Goal: Transaction & Acquisition: Purchase product/service

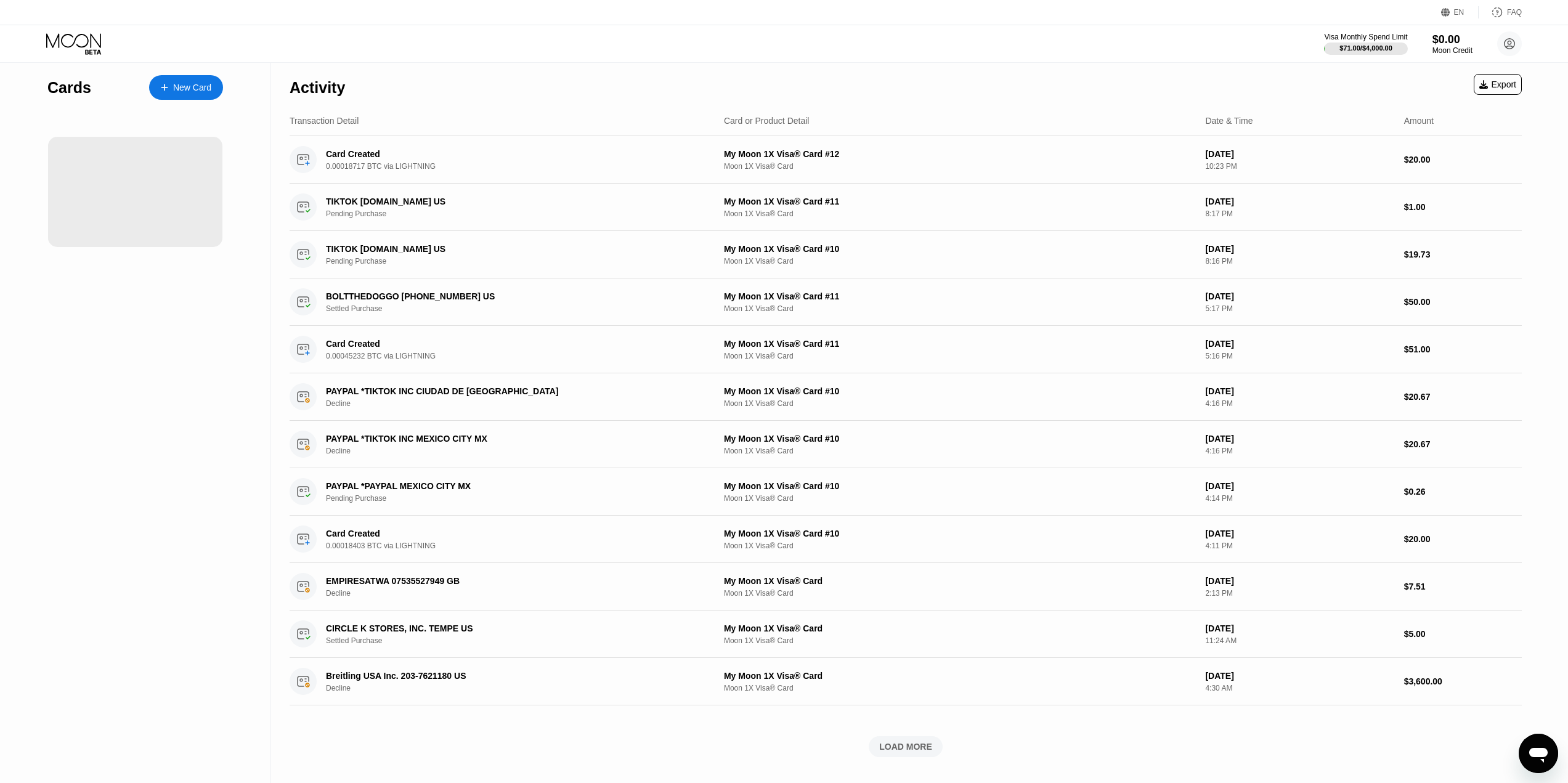
click at [195, 97] on div "New Card" at bounding box center [186, 87] width 74 height 25
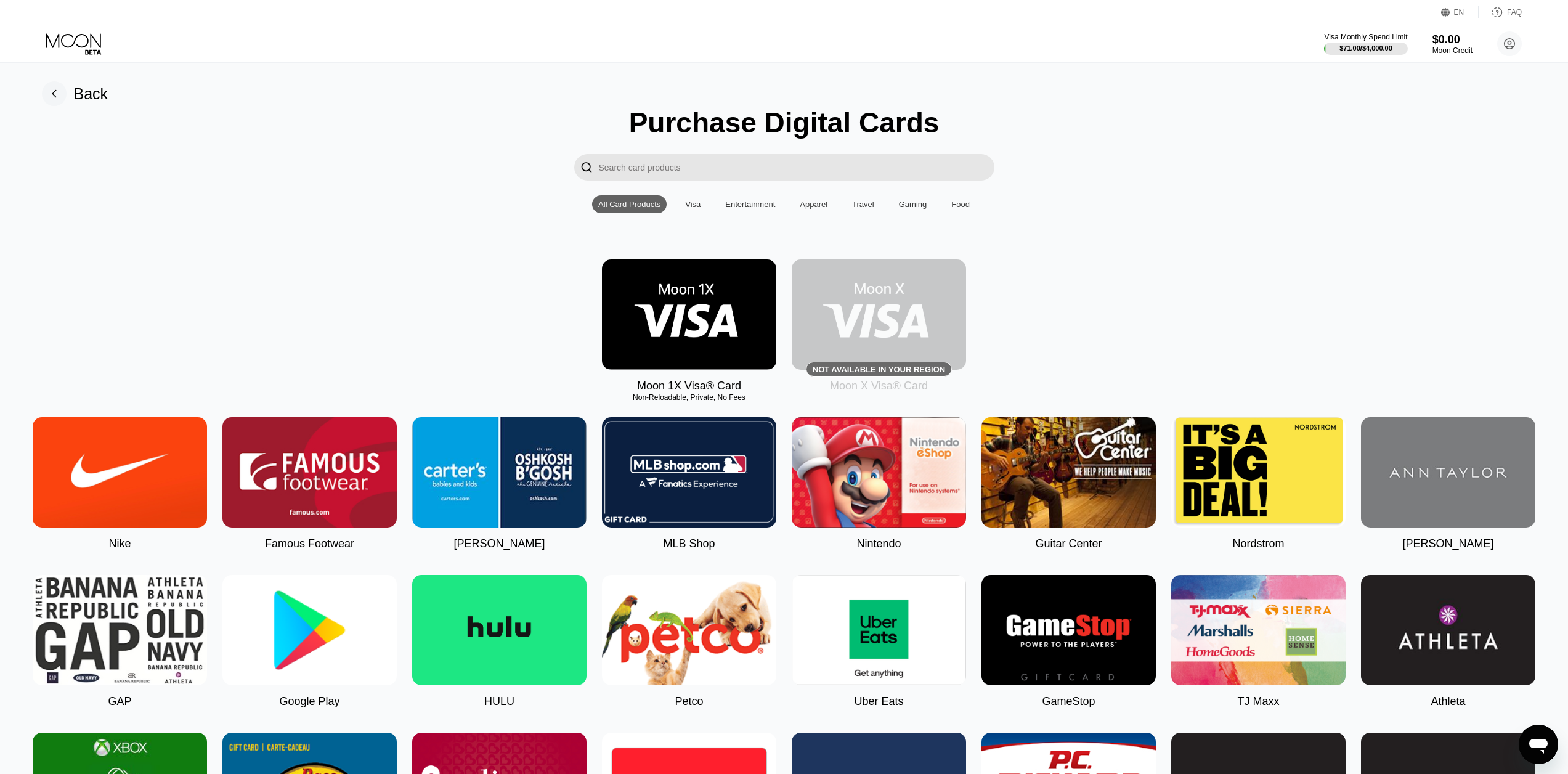
click at [698, 330] on img at bounding box center [689, 314] width 174 height 110
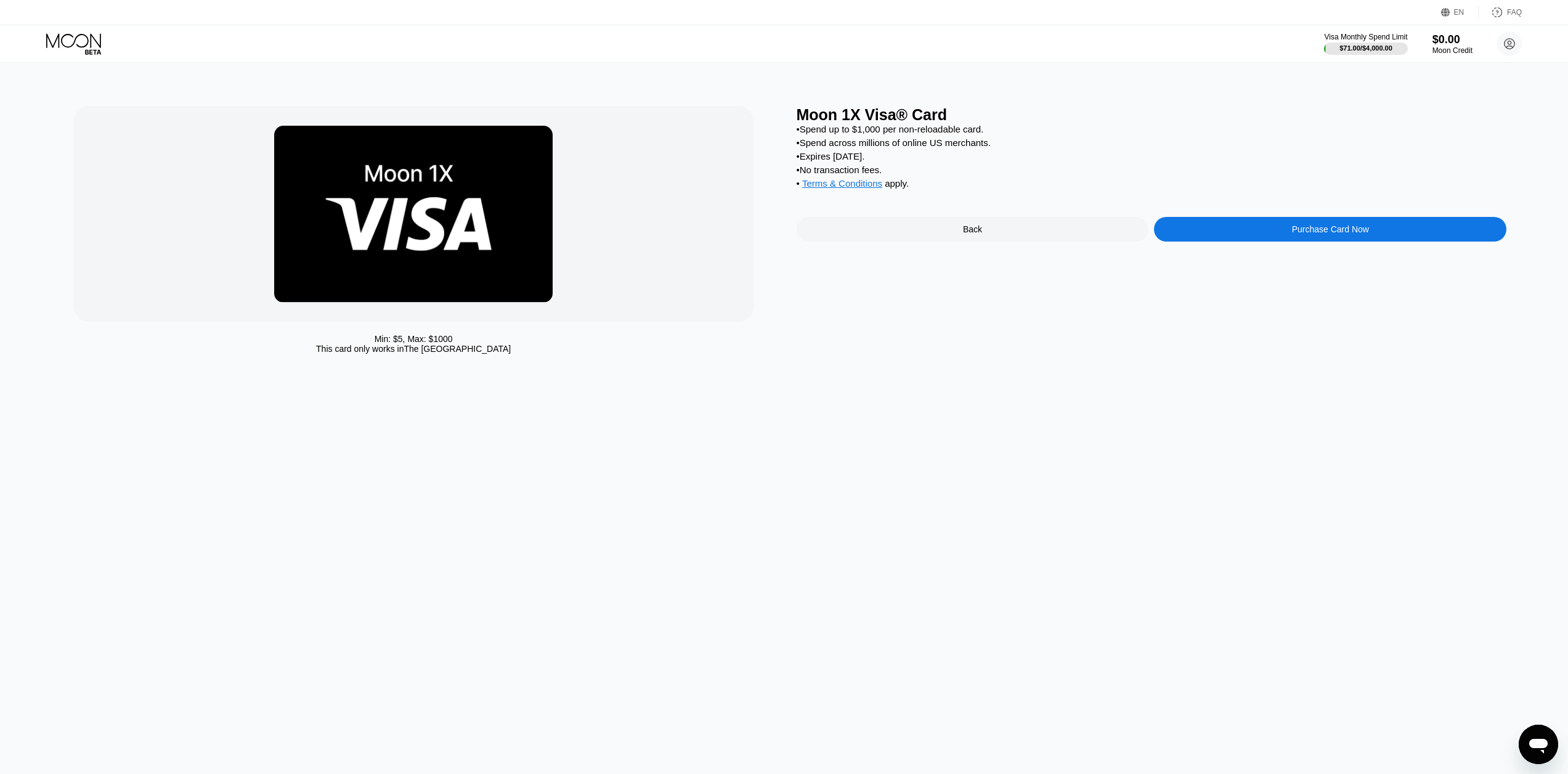
click at [1254, 241] on div "Purchase Card Now" at bounding box center [1330, 229] width 353 height 25
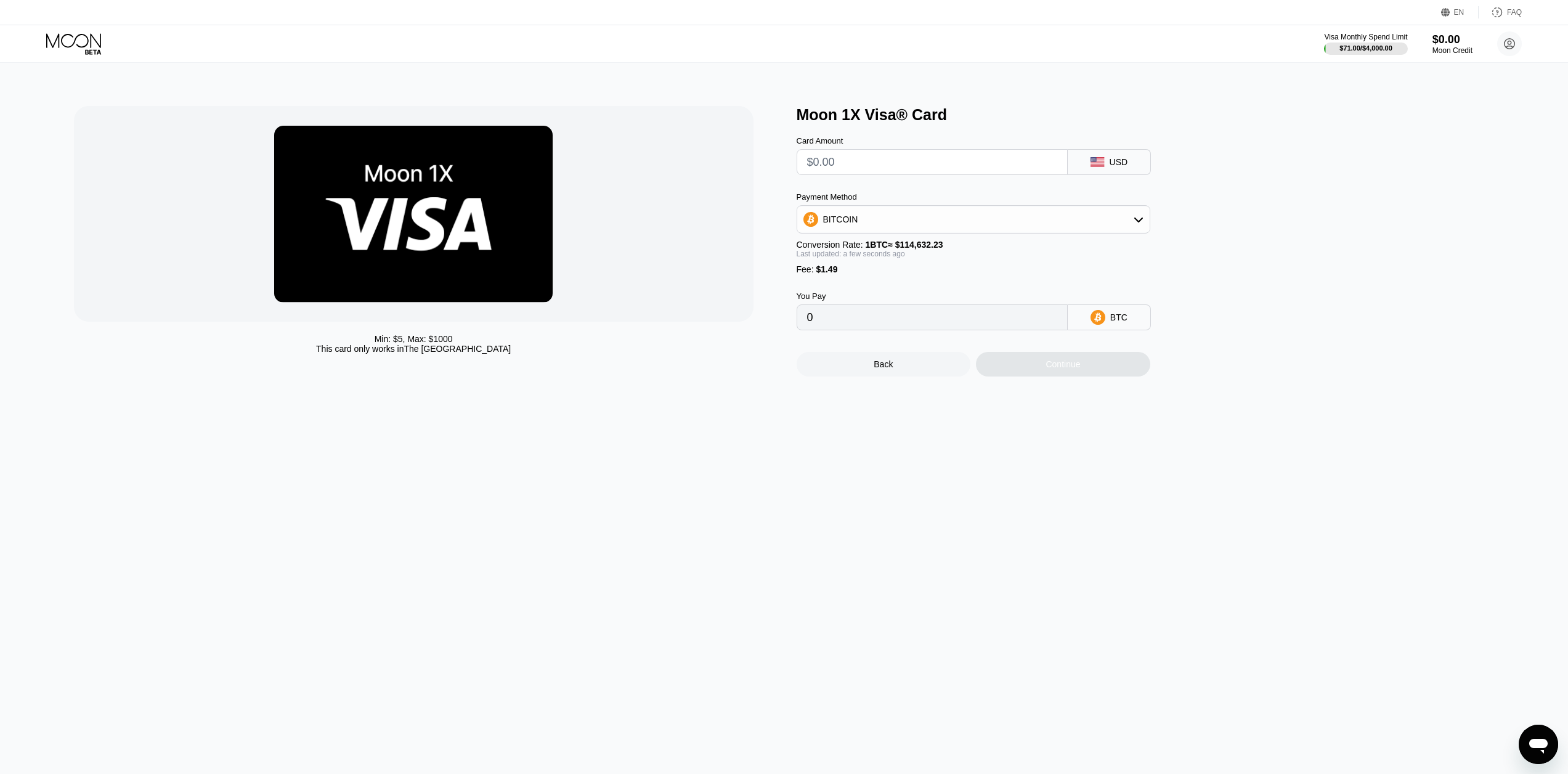
click at [1251, 241] on div "Moon 1X Visa® Card Card Amount USD Payment Method BITCOIN Conversion Rate: 1 BT…" at bounding box center [1151, 241] width 710 height 270
click at [932, 182] on div "Card Amount USD Payment Method BITCOIN Conversion Rate: 1 BTC ≈ $114,632.23 Las…" at bounding box center [993, 226] width 394 height 206
click at [925, 173] on input "text" at bounding box center [932, 162] width 250 height 25
type input "$5"
type input "0.00005662"
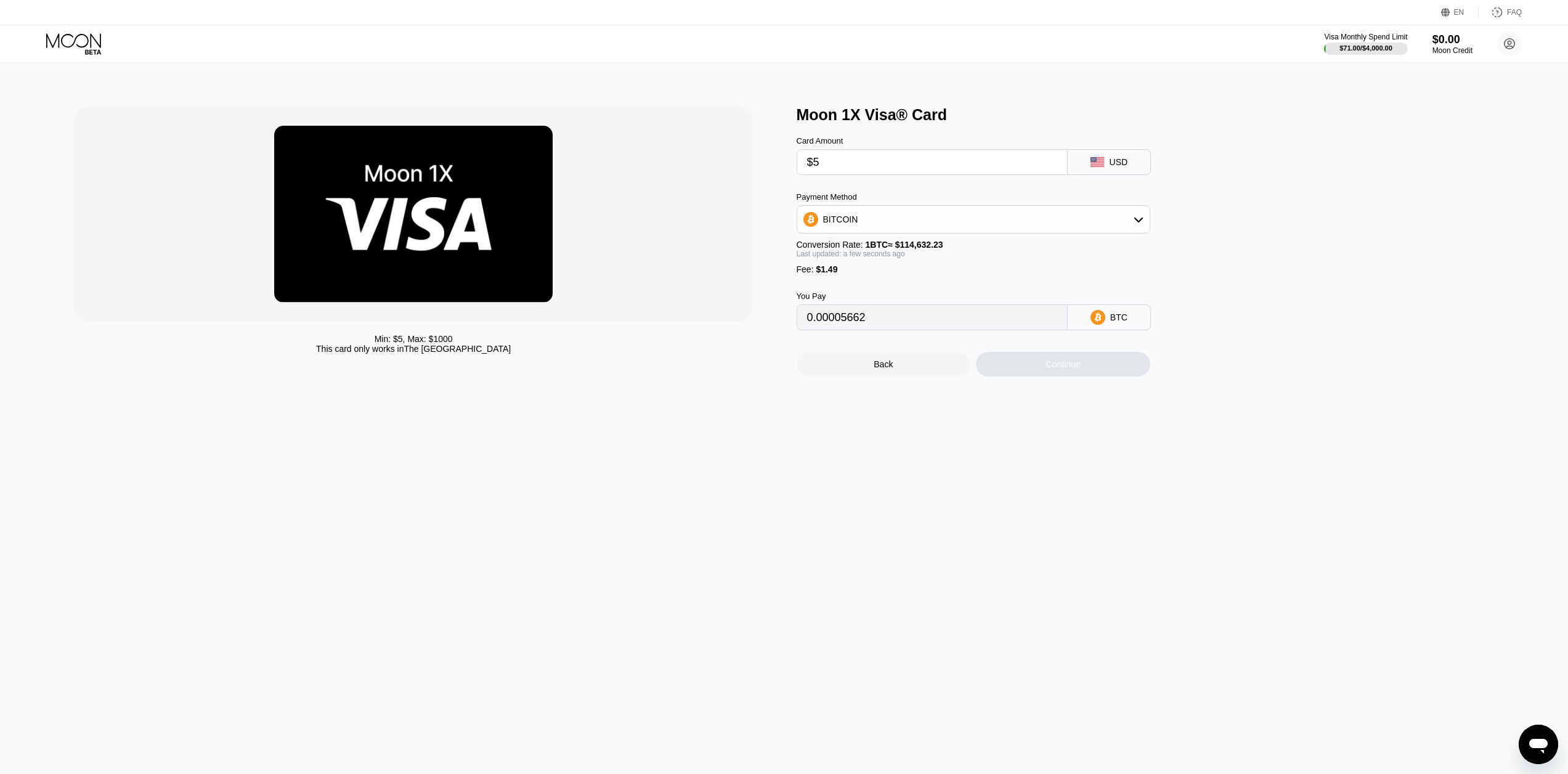
type input "$55"
type input "0.00049280"
type input "$55"
click at [930, 127] on div "Card Amount $55 USD" at bounding box center [993, 149] width 394 height 51
click at [1063, 368] on div "Continue" at bounding box center [1063, 364] width 174 height 25
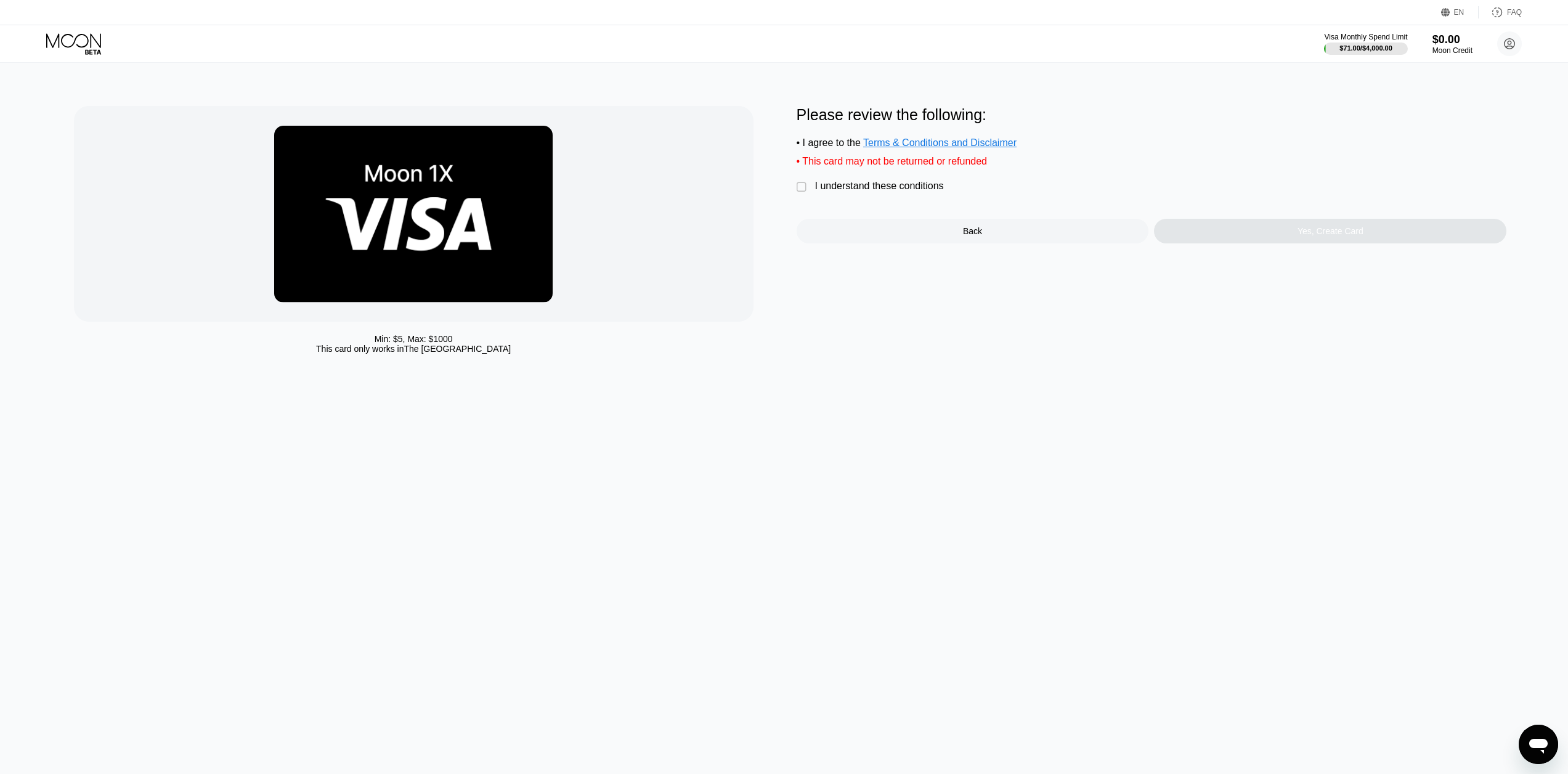
click at [853, 186] on div "Please review the following: • I agree to the Terms & Conditions and Disclaimer…" at bounding box center [1151, 174] width 710 height 137
click at [899, 191] on div "I understand these conditions" at bounding box center [879, 185] width 129 height 11
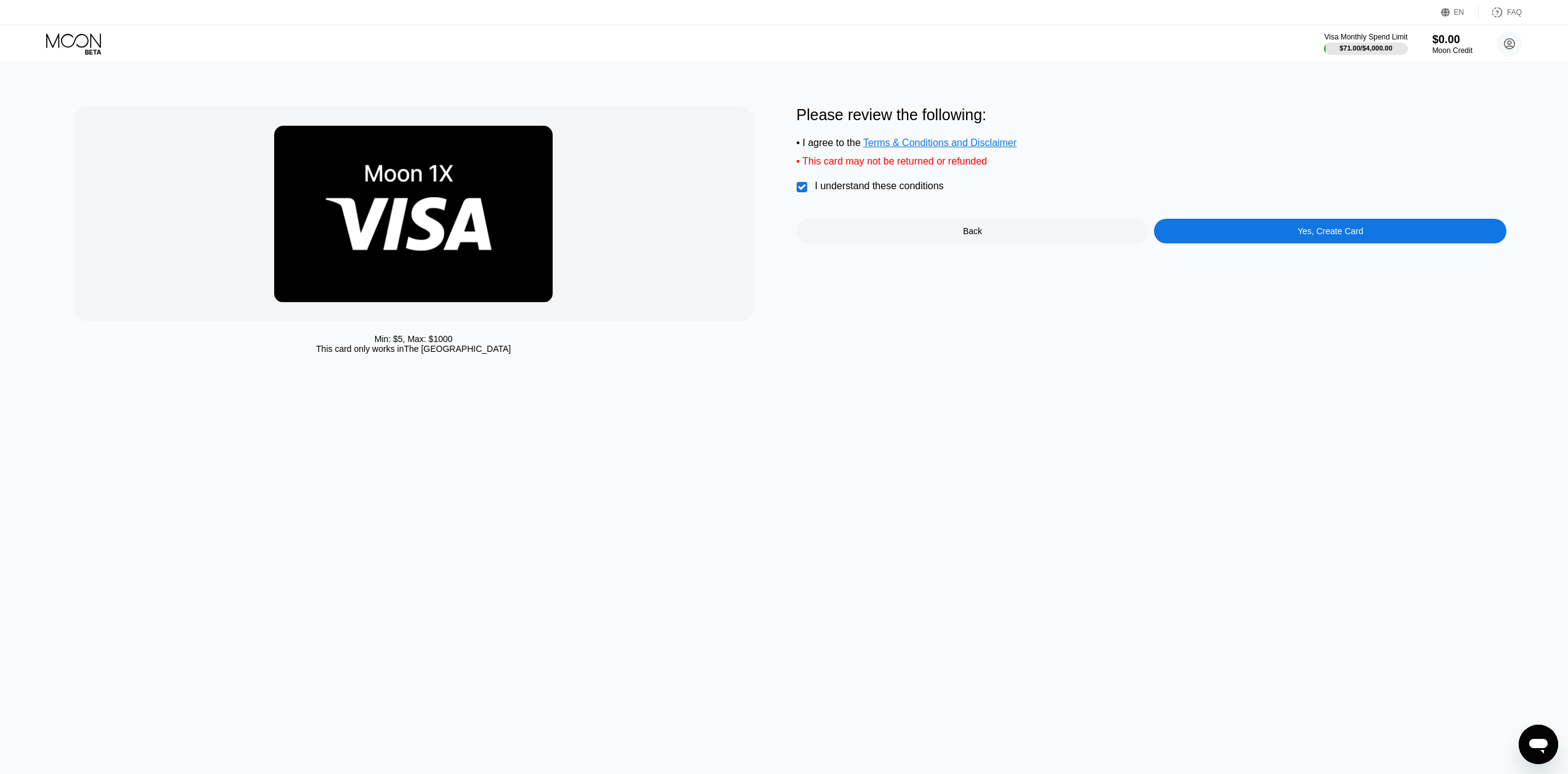
click at [1219, 233] on div "Yes, Create Card" at bounding box center [1330, 231] width 353 height 25
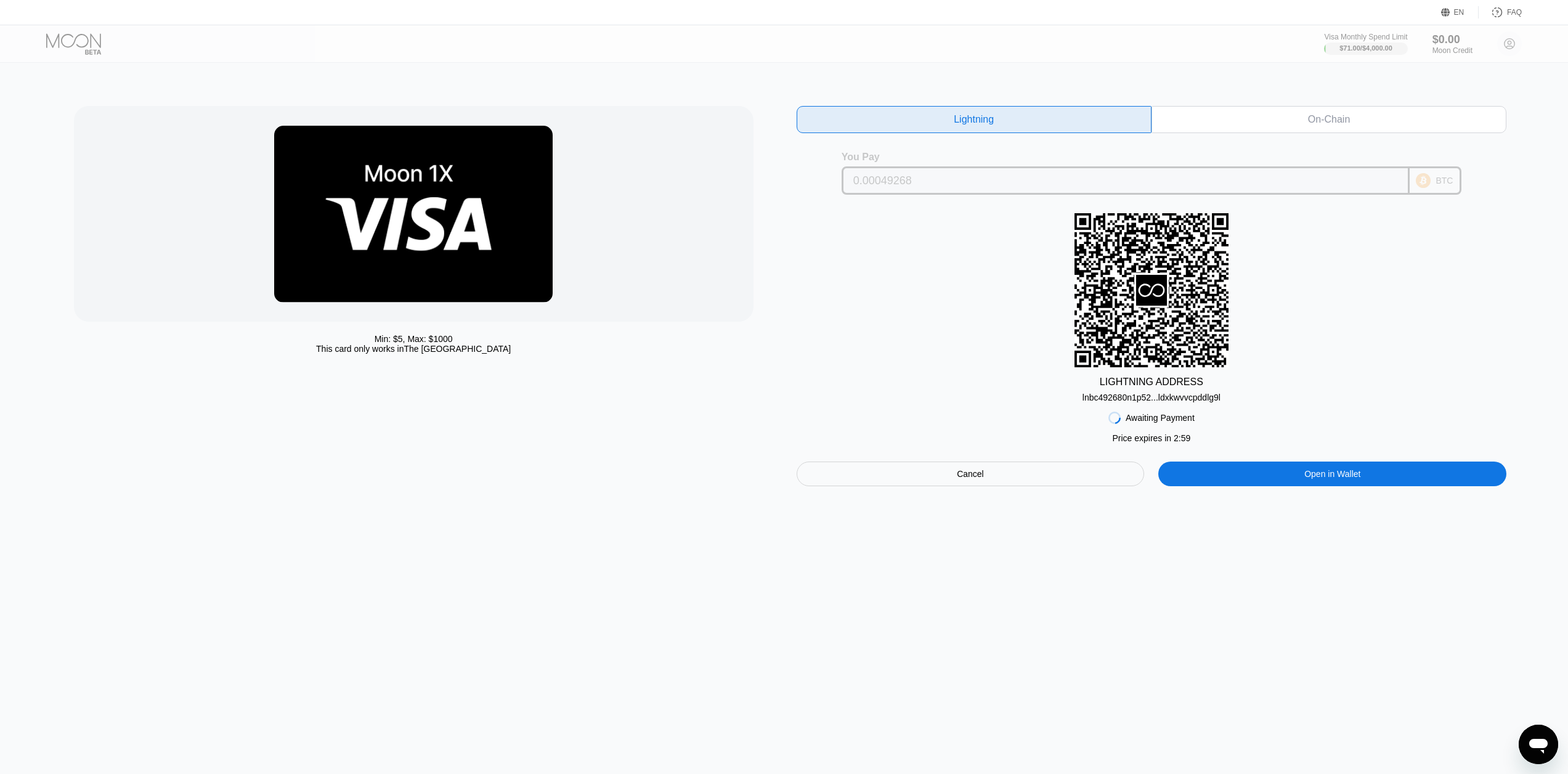
drag, startPoint x: 1429, startPoint y: 180, endPoint x: 1207, endPoint y: 386, distance: 302.9
click at [1254, 432] on div "Lightning On-Chain You Pay 0.00049268 BTC LIGHTNING ADDRESS lnbc492680n1p52...l…" at bounding box center [1151, 296] width 710 height 380
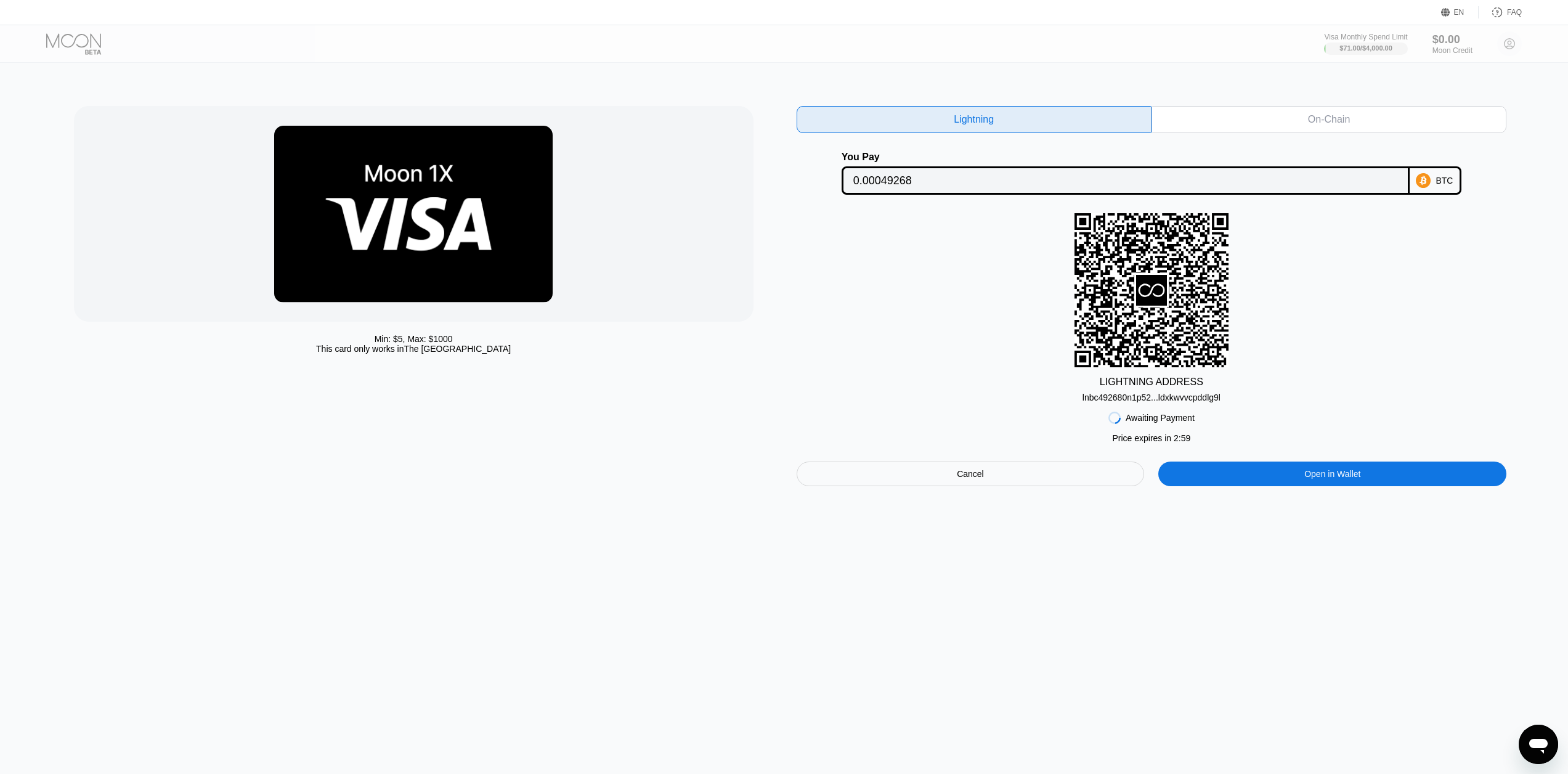
click at [964, 183] on input "0.00049268" at bounding box center [1125, 180] width 545 height 25
click at [1184, 402] on div "lnbc492680n1p52...ldxkwvvcpddlg9l" at bounding box center [1151, 397] width 138 height 10
click at [1158, 400] on div "lnbc492680n1p52...ldxkwvvcpddlg9l" at bounding box center [1151, 397] width 138 height 10
click at [998, 606] on div "Min: $ 5 , Max: $ 1000 This card only works in The United States Lightning On-C…" at bounding box center [784, 418] width 1578 height 711
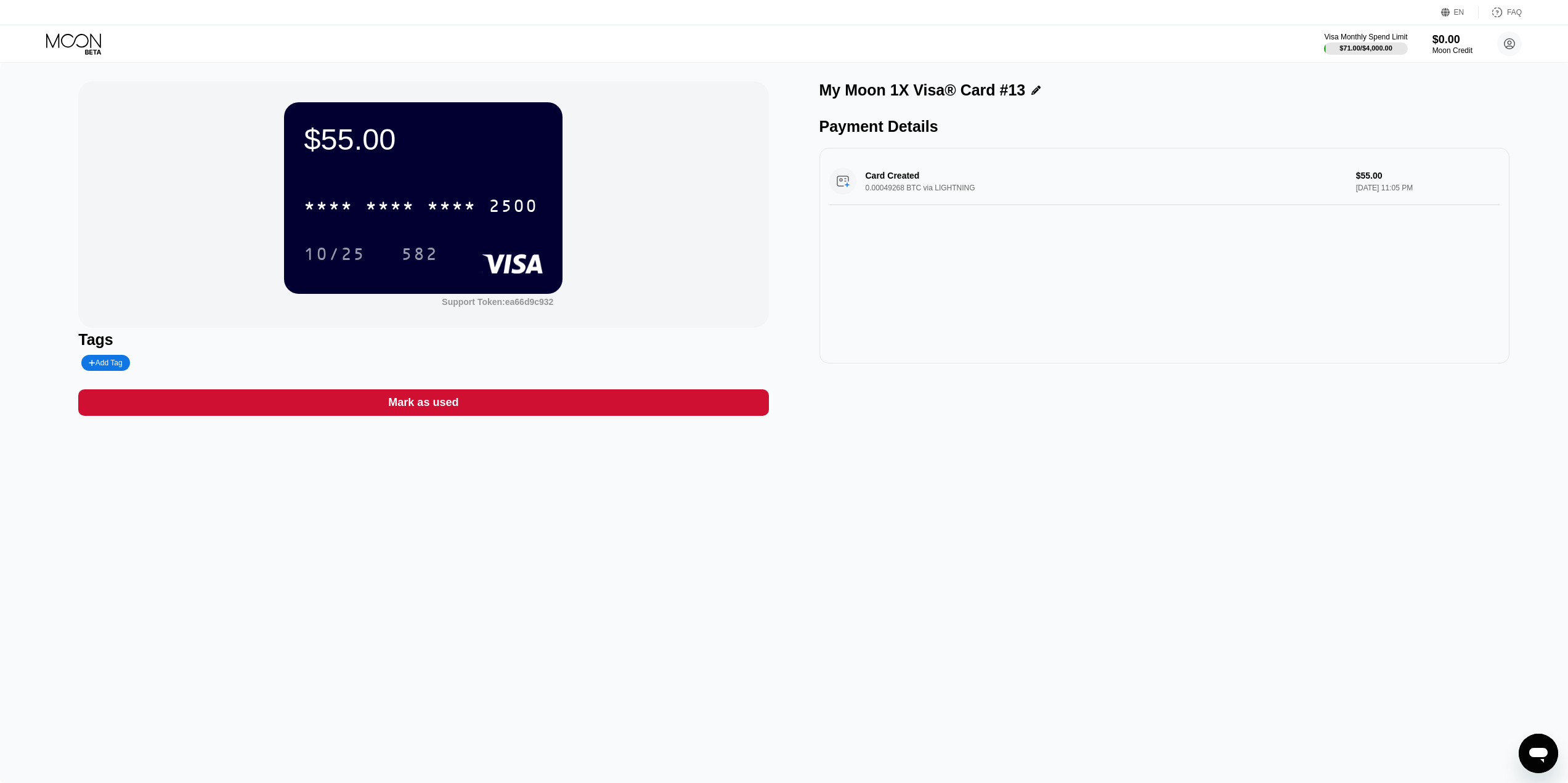
click at [465, 209] on div "* * * *" at bounding box center [452, 207] width 49 height 19
